Goal: Information Seeking & Learning: Learn about a topic

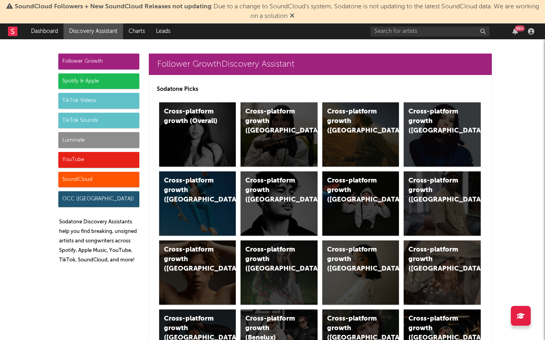
click at [310, 19] on span "SoundCloud Followers + New SoundCloud Releases not updating : Due to a change t…" at bounding box center [272, 11] width 537 height 19
click at [295, 15] on icon at bounding box center [292, 15] width 5 height 6
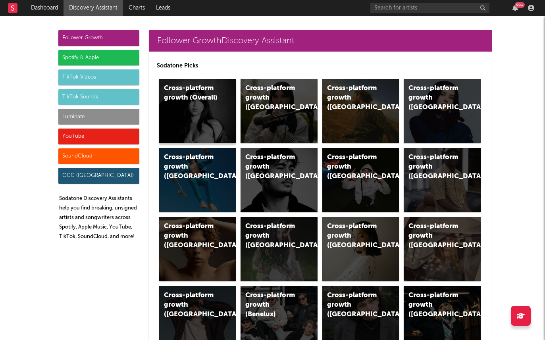
click at [205, 104] on div "Cross-platform growth (Overall)" at bounding box center [197, 111] width 77 height 64
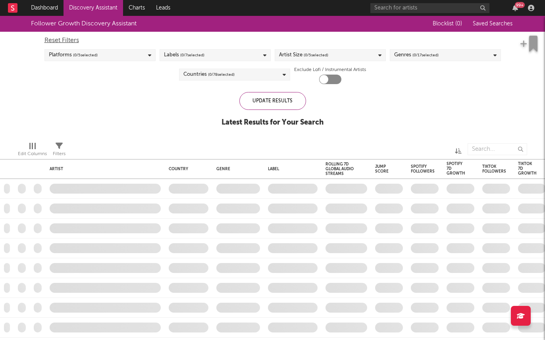
checkbox input "true"
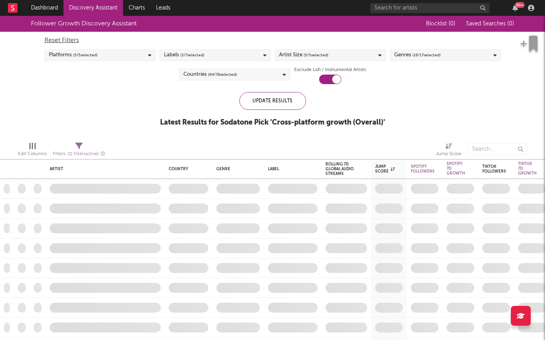
click at [205, 56] on div "Labels ( 3 / 7 selected)" at bounding box center [215, 55] width 111 height 12
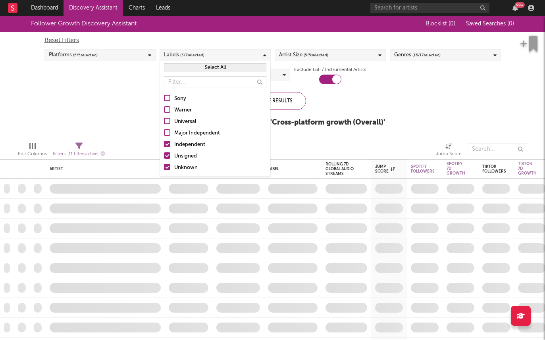
click at [178, 144] on div "Independent" at bounding box center [220, 145] width 92 height 10
click at [164, 144] on input "Independent" at bounding box center [164, 145] width 0 height 10
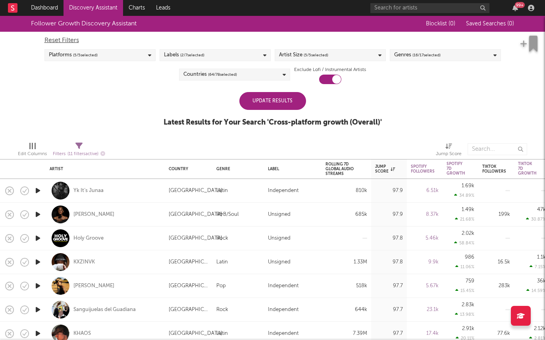
click at [135, 118] on div "Follower Growth Discovery Assistant Blocklist ( 0 ) Saved Searches ( 0 ) Reset …" at bounding box center [272, 76] width 545 height 120
click at [282, 97] on div "Update Results" at bounding box center [273, 101] width 67 height 18
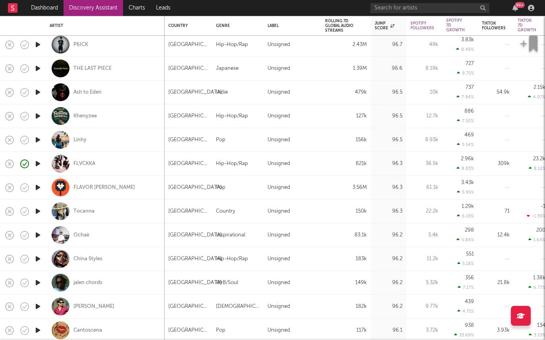
click at [41, 236] on icon "button" at bounding box center [38, 235] width 8 height 10
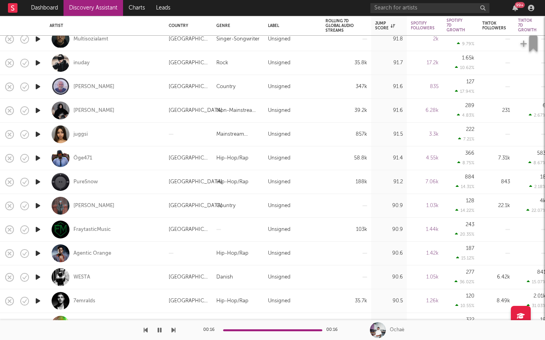
click at [38, 201] on icon "button" at bounding box center [38, 206] width 8 height 10
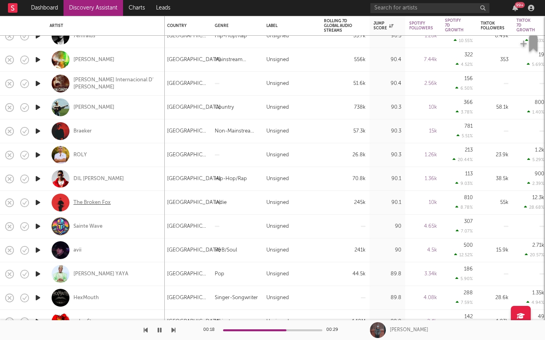
click at [79, 201] on div "The Broken Fox" at bounding box center [91, 202] width 37 height 7
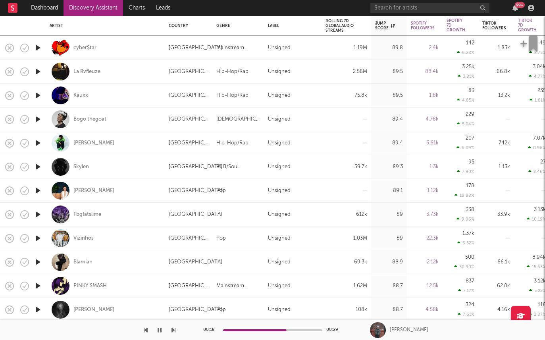
click at [39, 162] on div at bounding box center [38, 167] width 16 height 24
select select "1w"
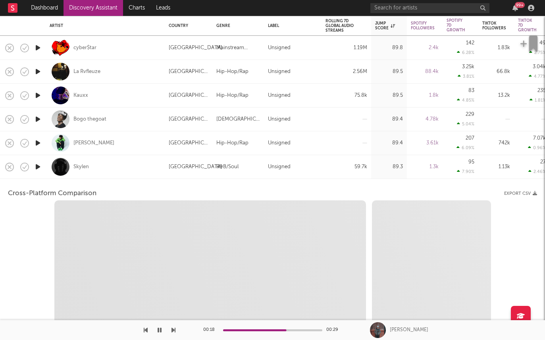
click at [38, 174] on div at bounding box center [38, 167] width 16 height 24
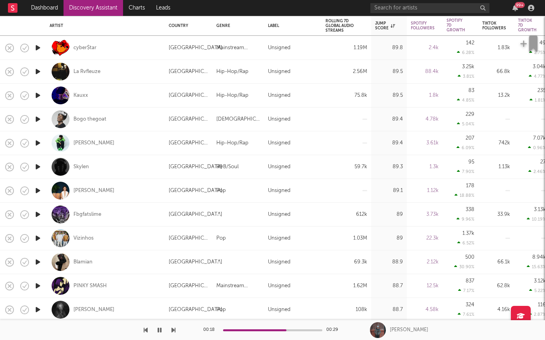
click at [37, 167] on icon "button" at bounding box center [38, 167] width 8 height 10
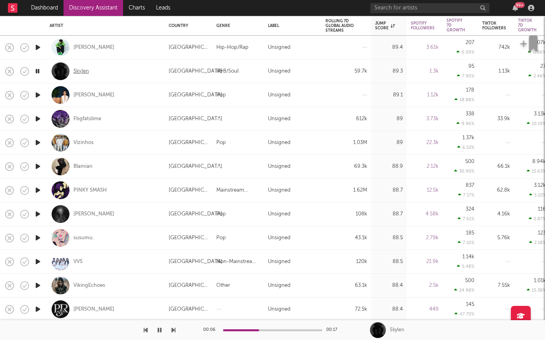
click at [85, 72] on div "Skylen" at bounding box center [80, 71] width 15 height 7
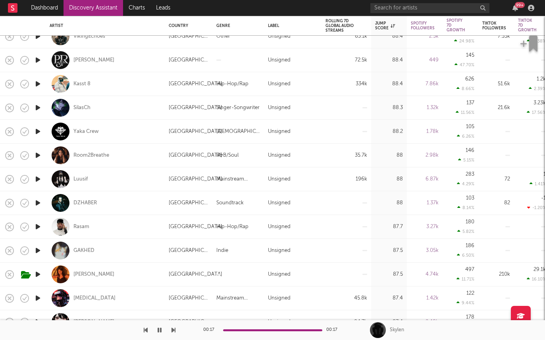
click at [35, 178] on icon "button" at bounding box center [38, 179] width 8 height 10
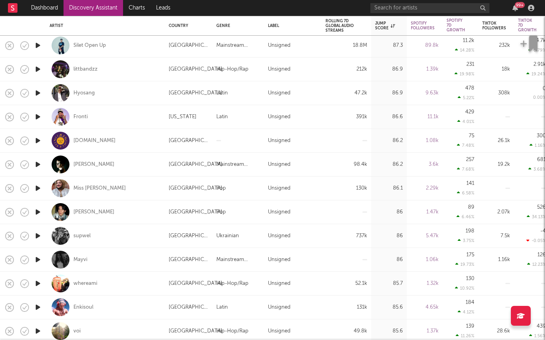
click at [36, 188] on icon "button" at bounding box center [38, 189] width 8 height 10
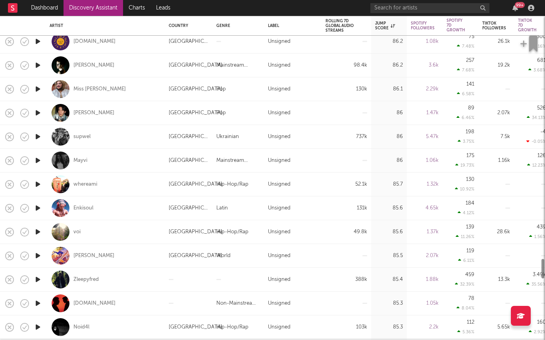
click at [39, 231] on icon "button" at bounding box center [38, 232] width 8 height 10
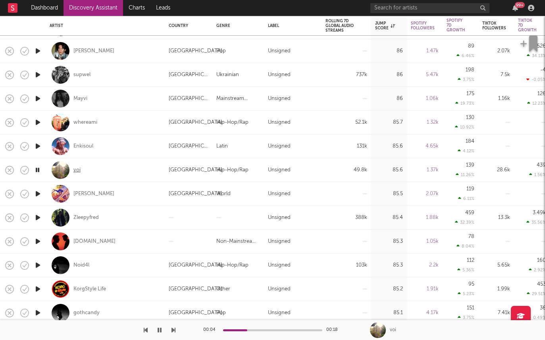
click at [77, 168] on div "voi" at bounding box center [76, 170] width 7 height 7
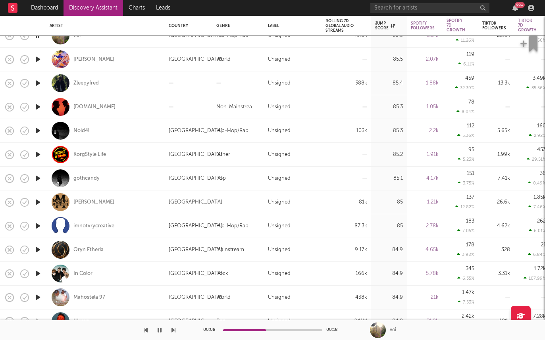
click at [44, 128] on div at bounding box center [38, 131] width 16 height 24
select select "1w"
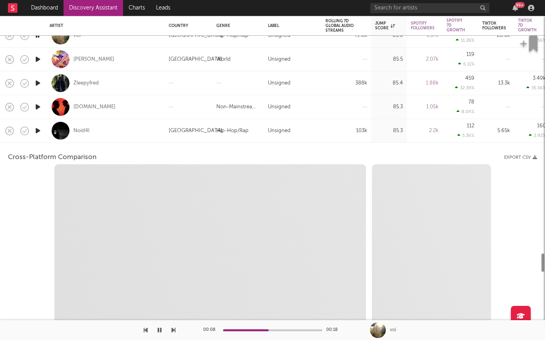
select select "6m"
click at [44, 141] on div at bounding box center [38, 131] width 16 height 24
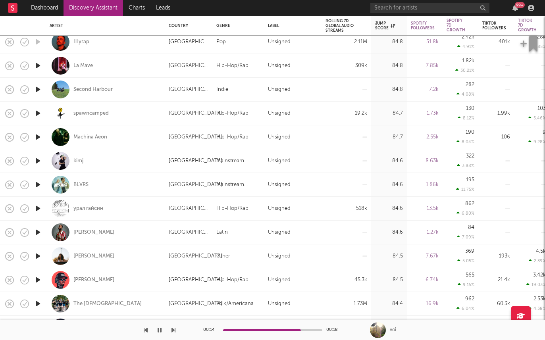
click at [35, 114] on icon "button" at bounding box center [38, 113] width 8 height 10
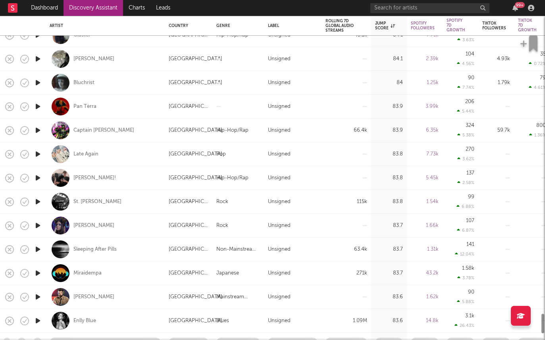
click at [36, 202] on icon "button" at bounding box center [38, 202] width 8 height 10
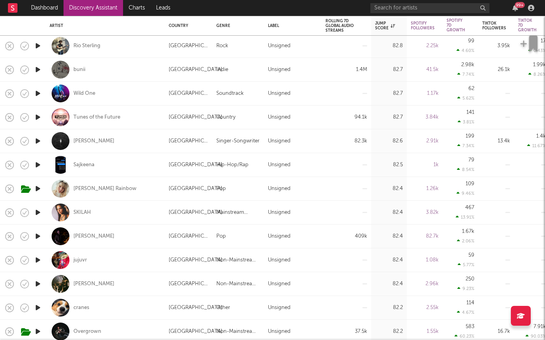
click at [37, 210] on icon "button" at bounding box center [38, 213] width 8 height 10
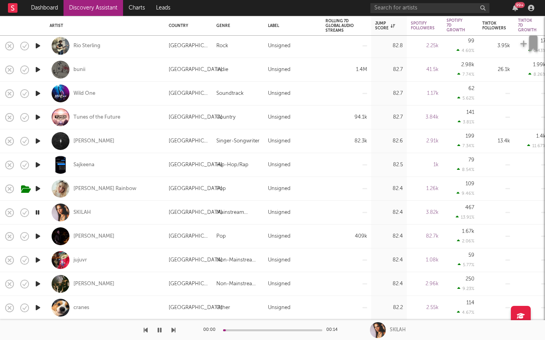
click at [37, 210] on icon "button" at bounding box center [38, 213] width 8 height 10
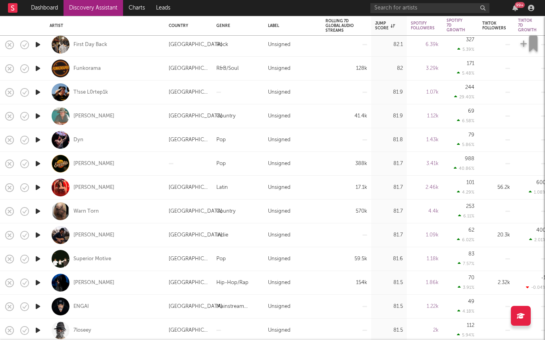
click at [37, 259] on icon "button" at bounding box center [38, 259] width 8 height 10
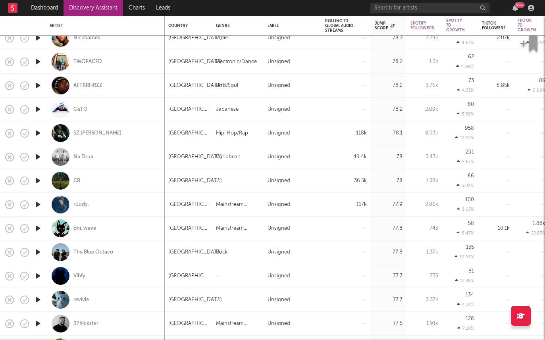
click at [41, 156] on icon "button" at bounding box center [38, 157] width 8 height 10
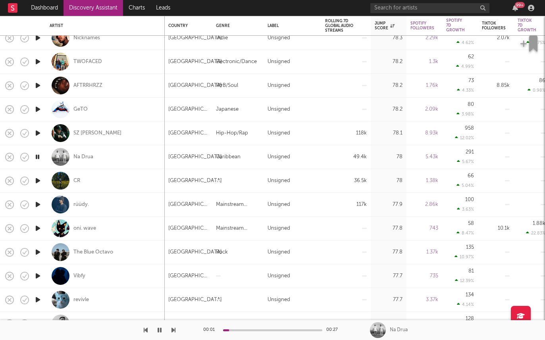
click at [40, 157] on icon "button" at bounding box center [38, 157] width 8 height 10
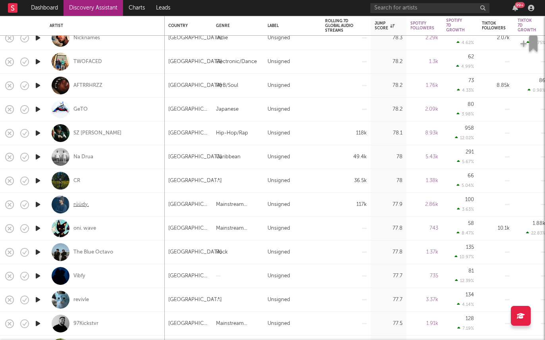
click at [79, 205] on div "rüüdy." at bounding box center [80, 204] width 15 height 7
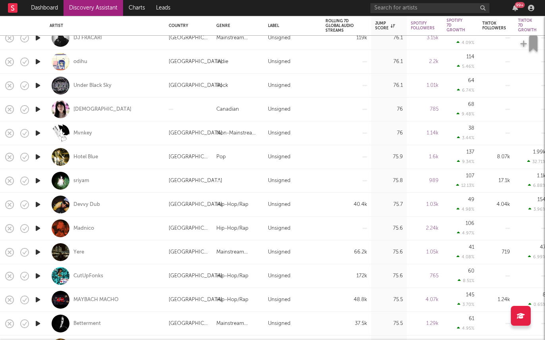
click at [38, 205] on icon "button" at bounding box center [38, 205] width 8 height 10
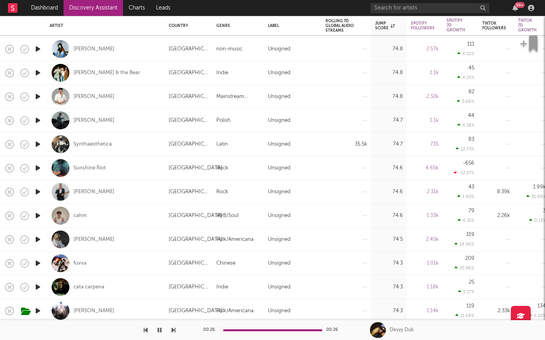
click at [36, 215] on icon "button" at bounding box center [38, 216] width 8 height 10
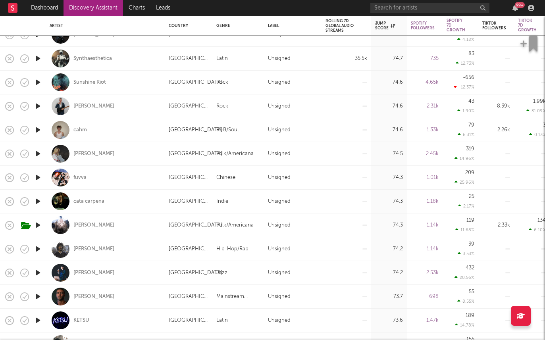
click at [34, 153] on icon "button" at bounding box center [38, 154] width 8 height 10
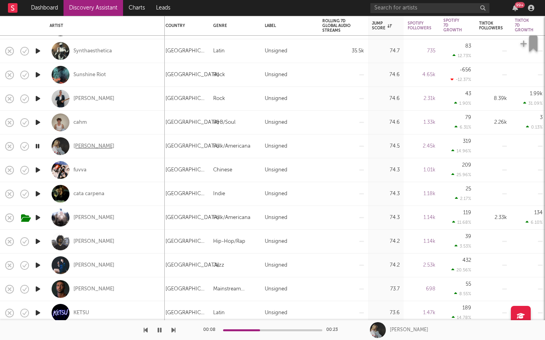
click at [85, 144] on div "[PERSON_NAME]" at bounding box center [93, 146] width 41 height 7
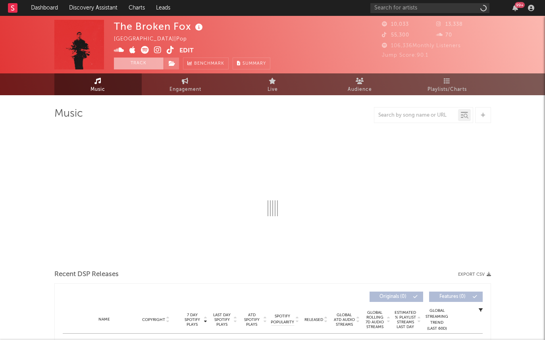
select select "1w"
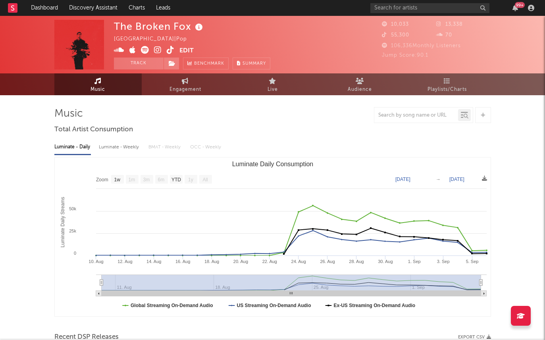
click at [157, 52] on icon at bounding box center [158, 50] width 8 height 8
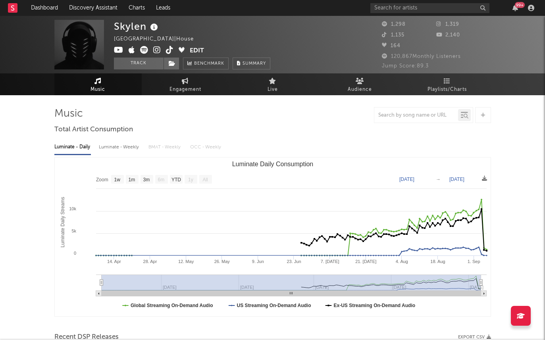
select select "1w"
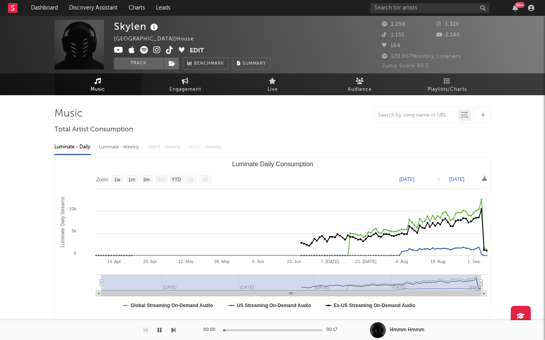
click at [115, 143] on div "Luminate - Weekly" at bounding box center [120, 148] width 42 height 14
select select "6m"
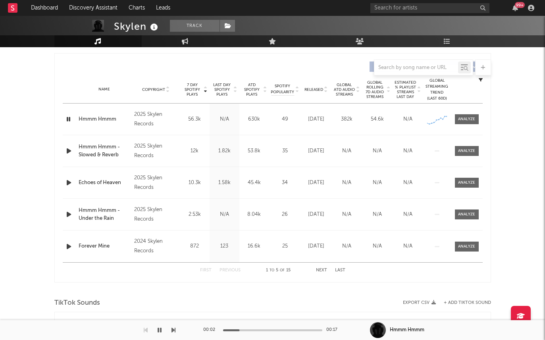
scroll to position [308, 0]
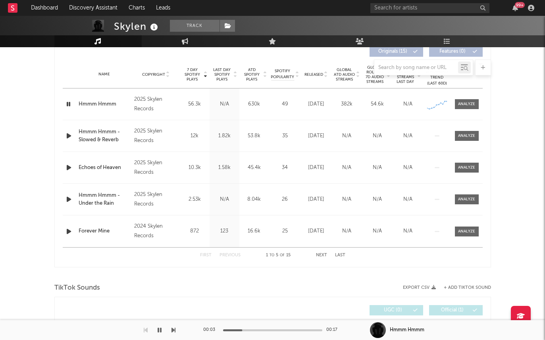
click at [157, 28] on icon at bounding box center [155, 27] width 12 height 11
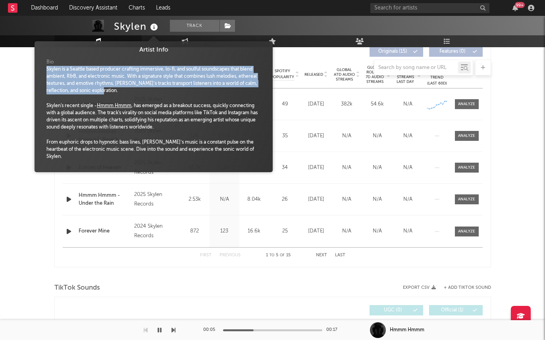
drag, startPoint x: 47, startPoint y: 73, endPoint x: 106, endPoint y: 89, distance: 61.3
click at [106, 88] on div "Skylen is a Seattle based producer crafting immersive, lo-fi, and soulful sound…" at bounding box center [153, 80] width 215 height 29
click at [106, 89] on div "Skylen is a Seattle based producer crafting immersive, lo-fi, and soulful sound…" at bounding box center [153, 80] width 215 height 29
drag, startPoint x: 107, startPoint y: 93, endPoint x: 45, endPoint y: 64, distance: 68.8
click at [45, 64] on div "Bio Skylen is a Seattle based producer crafting immersive, lo-fi, and soulful s…" at bounding box center [154, 112] width 226 height 114
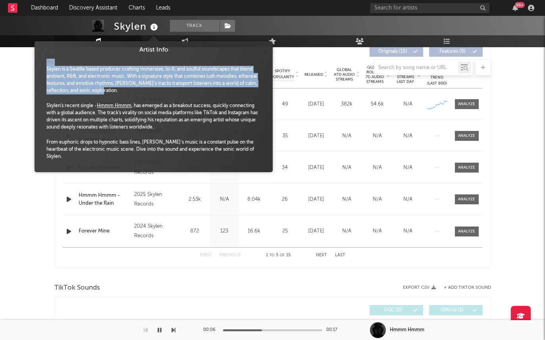
click at [45, 64] on div "Bio Skylen is a Seattle based producer crafting immersive, lo-fi, and soulful s…" at bounding box center [154, 112] width 226 height 114
drag, startPoint x: 44, startPoint y: 65, endPoint x: 95, endPoint y: 87, distance: 55.5
click at [95, 87] on div "Bio Skylen is a Seattle based producer crafting immersive, lo-fi, and soulful s…" at bounding box center [154, 112] width 226 height 114
drag, startPoint x: 108, startPoint y: 93, endPoint x: 46, endPoint y: 67, distance: 66.8
click at [46, 66] on div "Skylen is a Seattle based producer crafting immersive, lo-fi, and soulful sound…" at bounding box center [153, 80] width 215 height 29
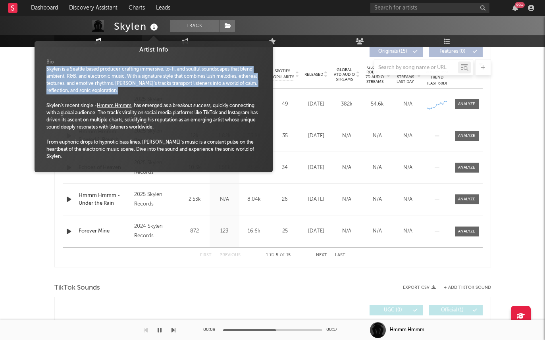
drag, startPoint x: 41, startPoint y: 67, endPoint x: 116, endPoint y: 99, distance: 81.3
click at [116, 99] on div "Bio Skylen is a Seattle based producer crafting immersive, lo-fi, and soulful s…" at bounding box center [154, 112] width 226 height 114
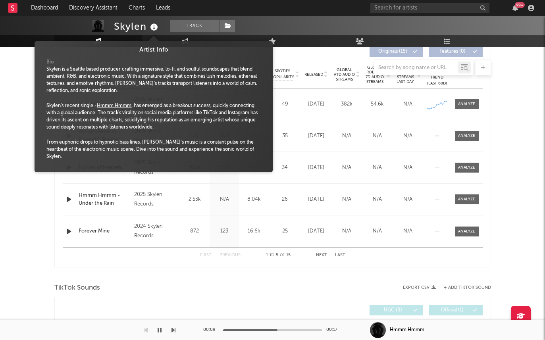
click at [116, 99] on span at bounding box center [153, 101] width 215 height 4
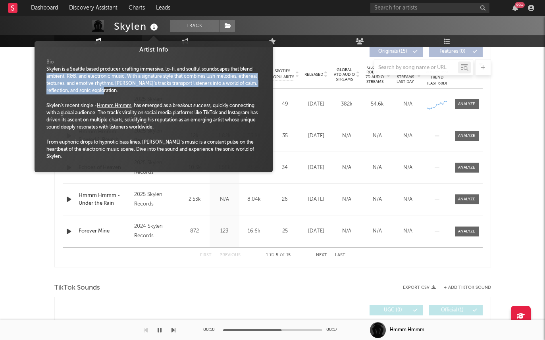
drag, startPoint x: 110, startPoint y: 94, endPoint x: 39, endPoint y: 75, distance: 73.5
click at [39, 75] on span "Artist Info Bio Skylen is a Seattle based producer crafting immersive, lo-fi, a…" at bounding box center [154, 106] width 238 height 123
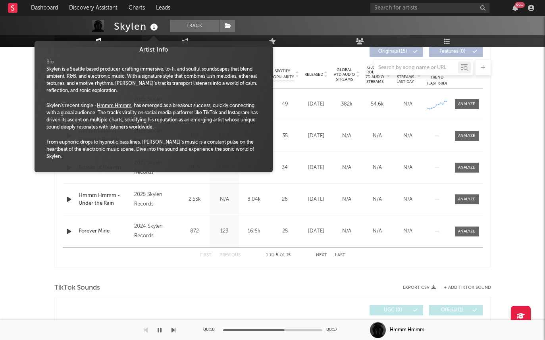
click at [17, 95] on div "Skylen Track United States | House Edit Track Benchmark Summary 1,298 1,319 1,1…" at bounding box center [272, 268] width 545 height 1121
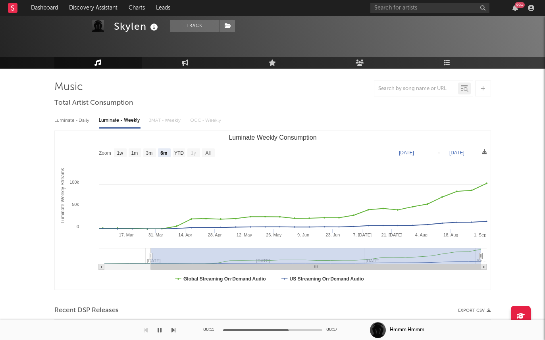
scroll to position [1, 0]
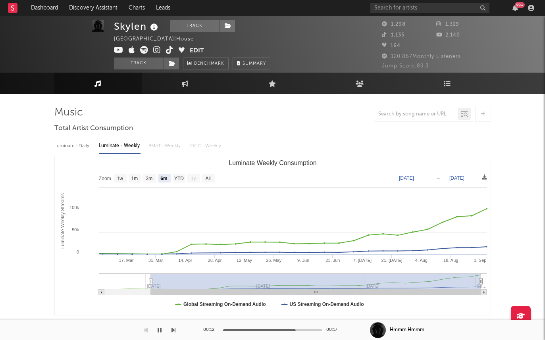
click at [155, 47] on icon at bounding box center [157, 50] width 8 height 8
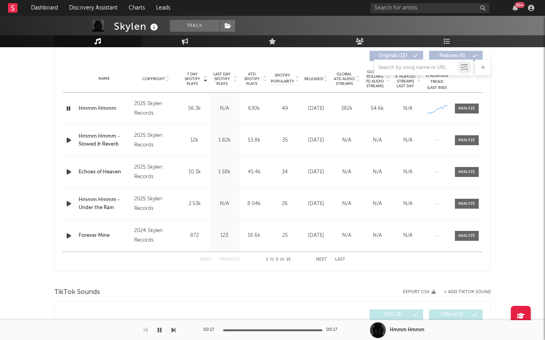
scroll to position [393, 0]
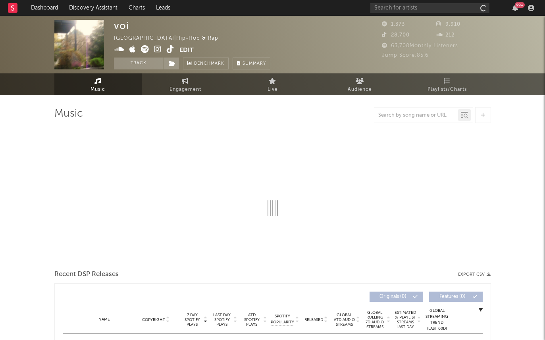
select select "1w"
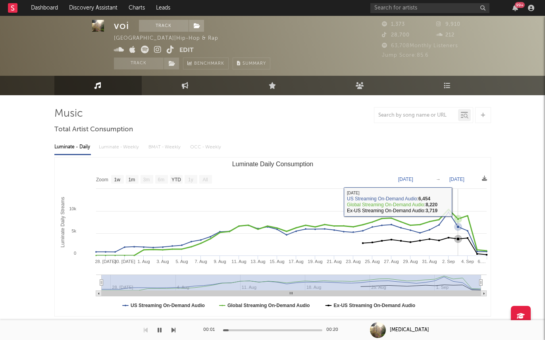
scroll to position [224, 0]
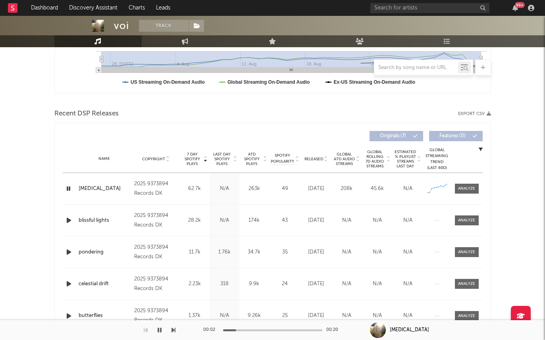
click at [226, 160] on span "Last Day Spotify Plays" at bounding box center [222, 159] width 21 height 14
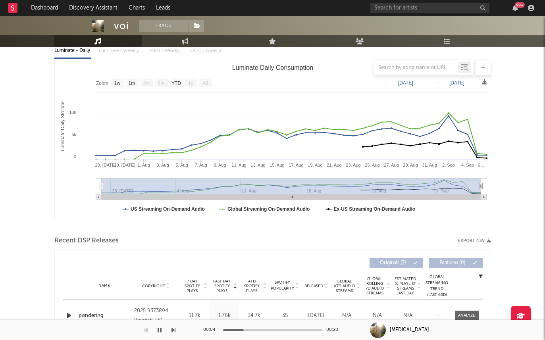
scroll to position [0, 0]
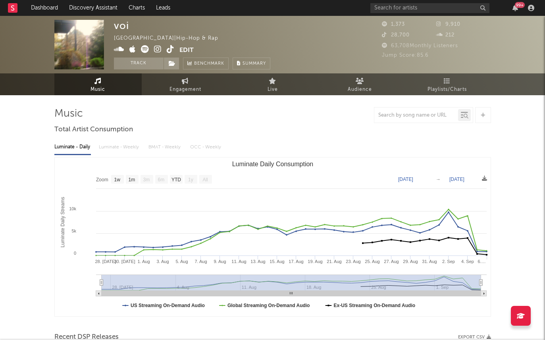
click at [155, 48] on icon at bounding box center [158, 49] width 8 height 8
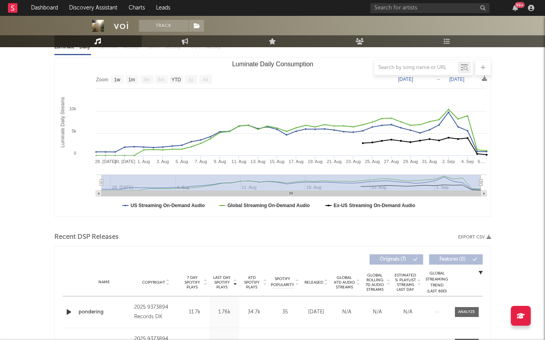
scroll to position [32, 0]
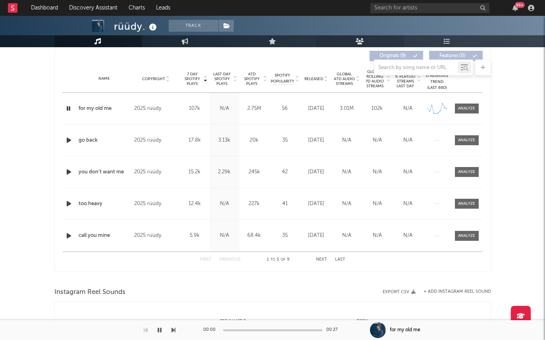
scroll to position [240, 0]
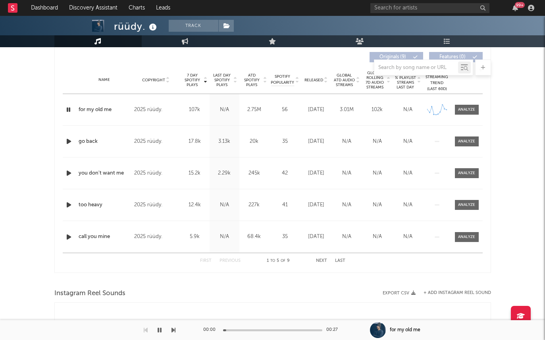
click at [227, 79] on span "Last Day Spotify Plays" at bounding box center [222, 80] width 21 height 14
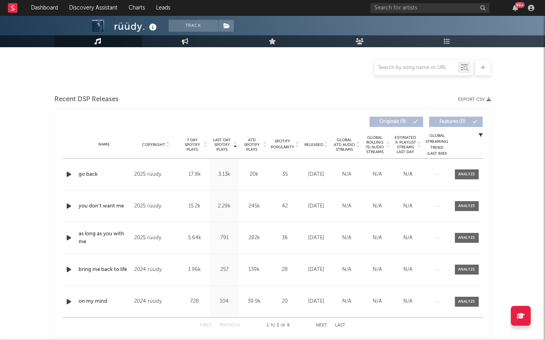
scroll to position [0, 0]
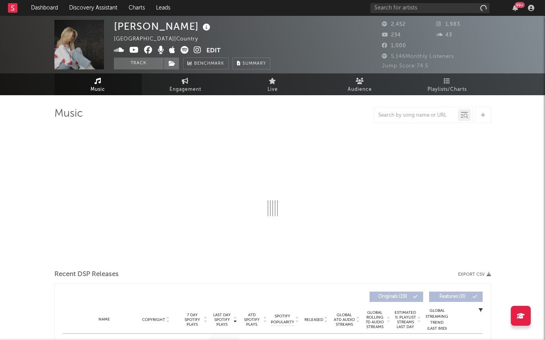
select select "6m"
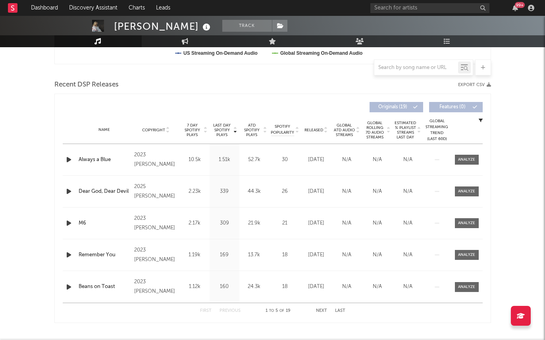
scroll to position [293, 0]
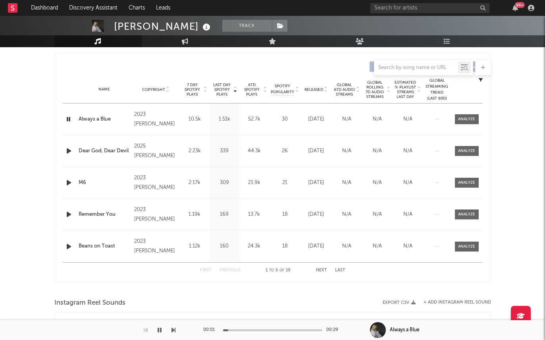
click at [66, 150] on icon "button" at bounding box center [69, 151] width 8 height 10
click at [311, 91] on span "Released" at bounding box center [314, 89] width 19 height 5
click at [68, 154] on icon "button" at bounding box center [69, 151] width 8 height 10
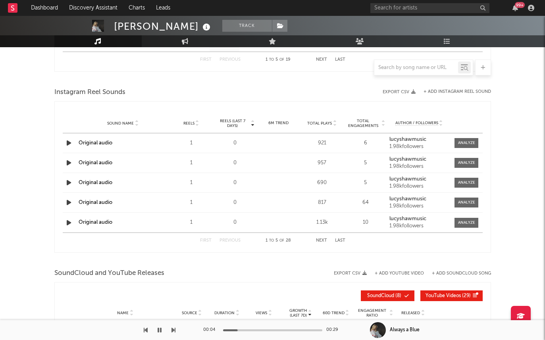
scroll to position [505, 0]
